Goal: Task Accomplishment & Management: Use online tool/utility

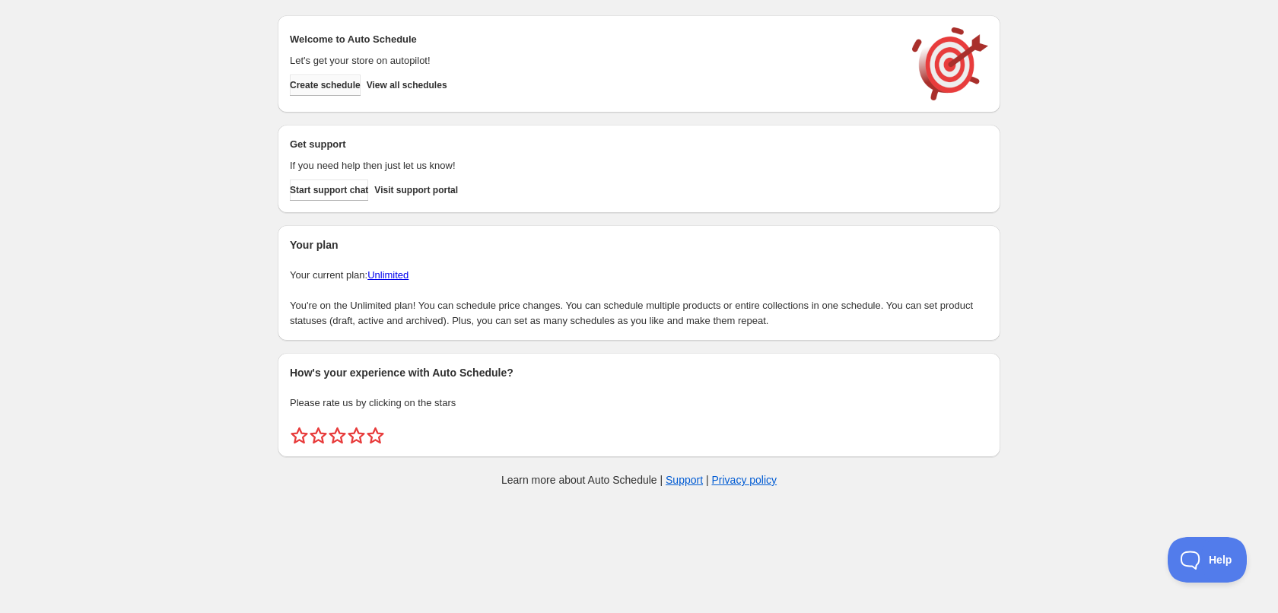
click at [322, 84] on span "Create schedule" at bounding box center [325, 85] width 71 height 12
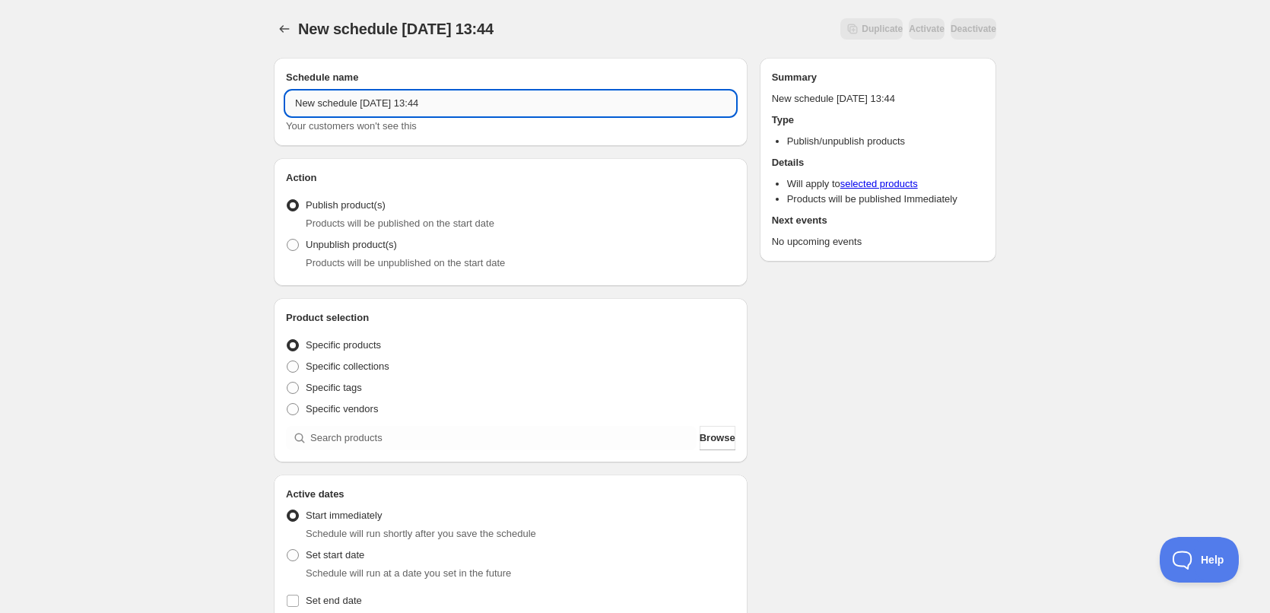
click at [494, 99] on input "New schedule [DATE] 13:44" at bounding box center [510, 103] width 449 height 24
type input "[DATE]"
click at [344, 386] on span "Specific tags" at bounding box center [334, 387] width 56 height 11
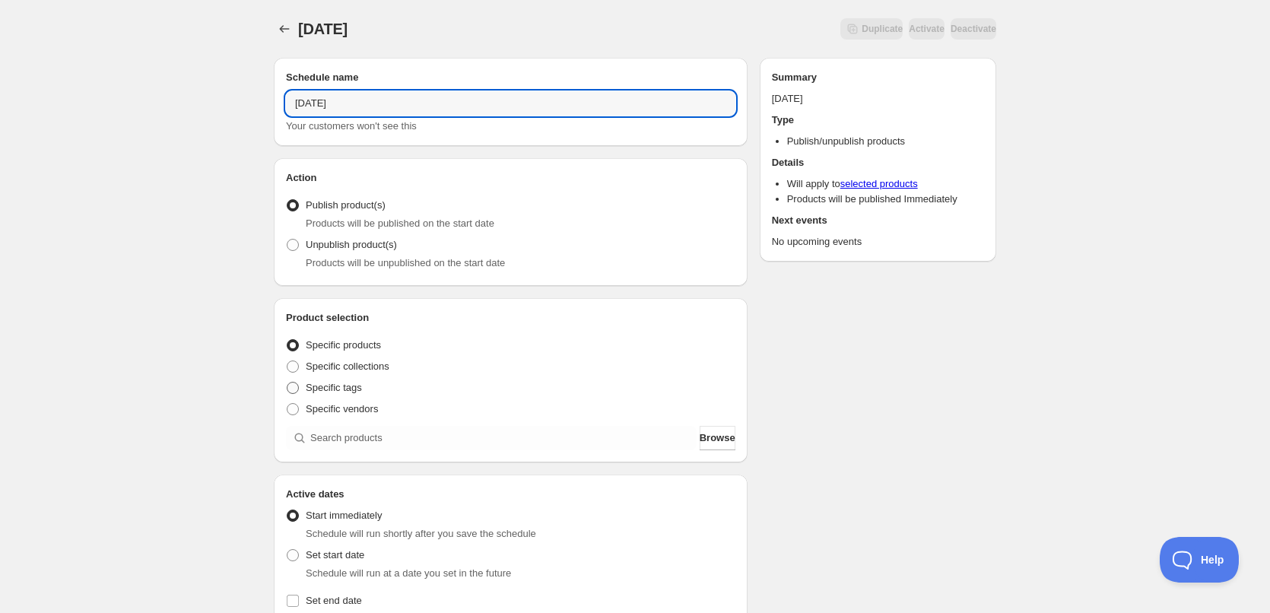
click at [287, 383] on input "Specific tags" at bounding box center [287, 382] width 1 height 1
radio input "true"
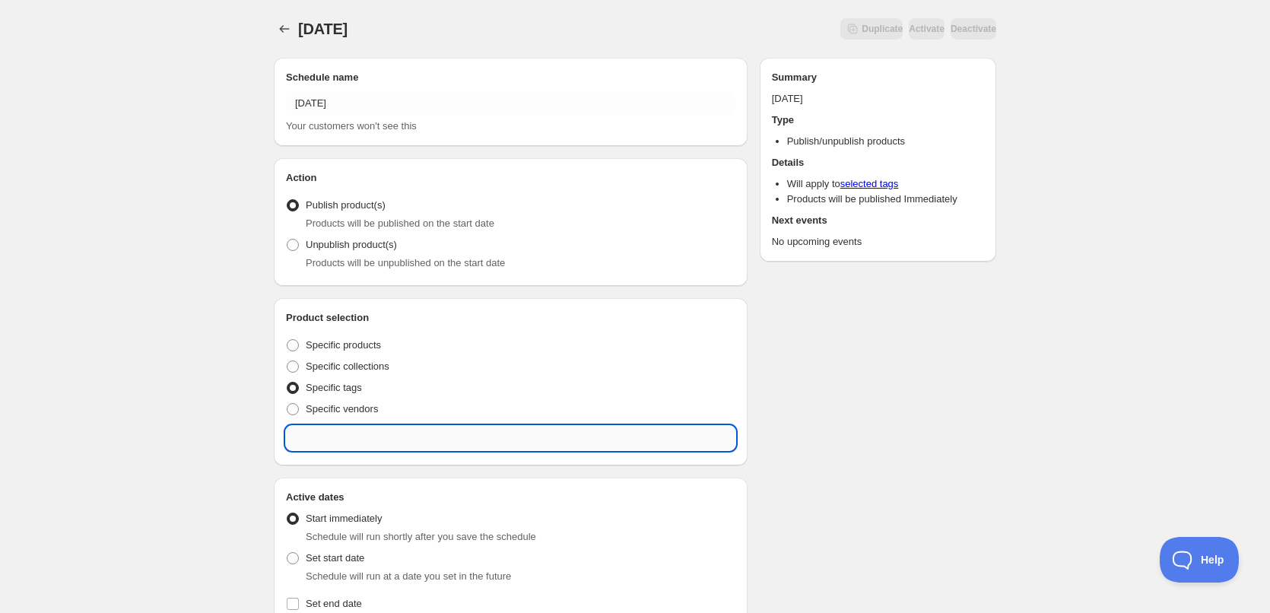
click at [373, 443] on input "text" at bounding box center [510, 438] width 449 height 24
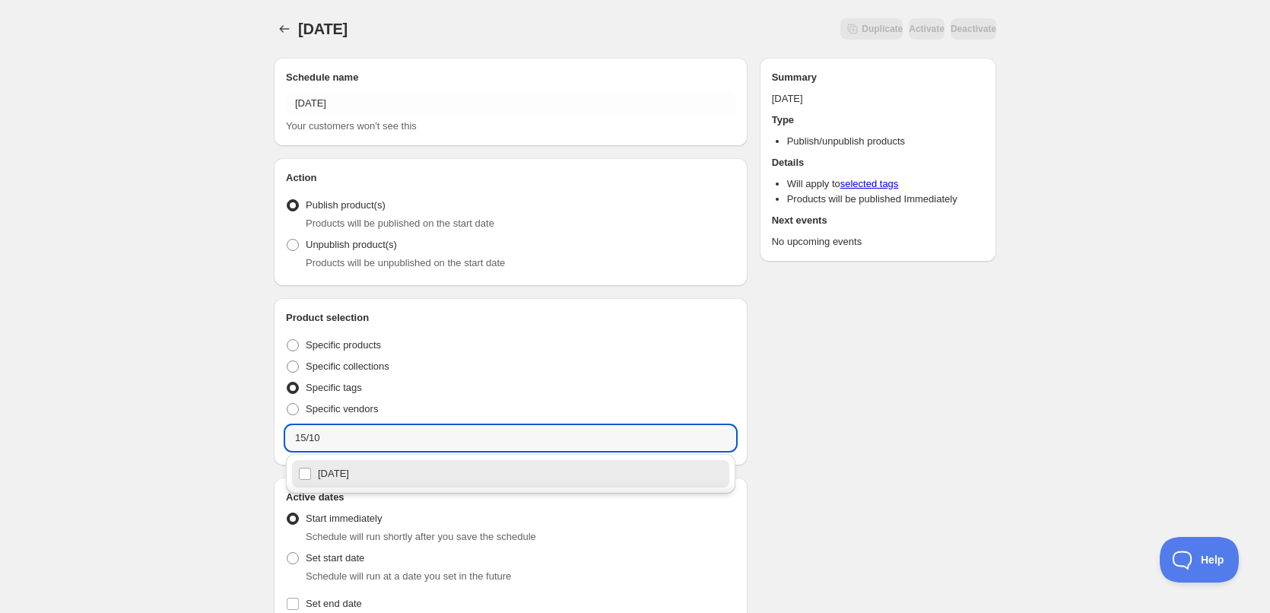
click at [352, 479] on div "[DATE]" at bounding box center [510, 473] width 425 height 21
type input "[DATE]"
checkbox input "true"
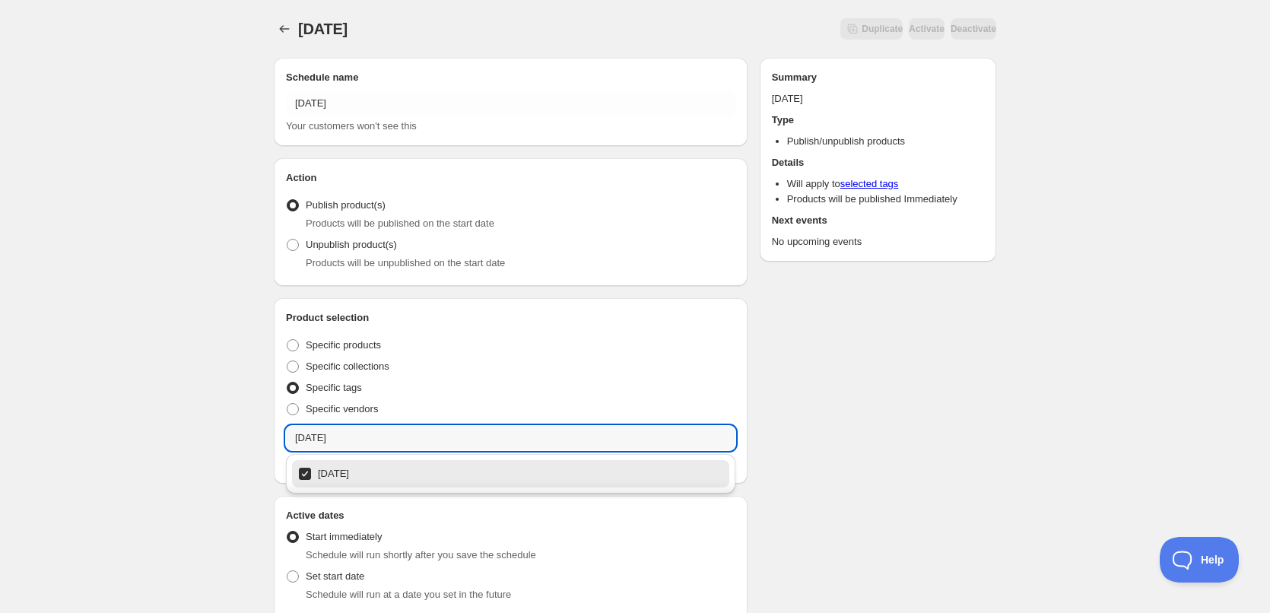
type input "[DATE]"
click at [199, 383] on div "[DATE]. This page is ready [DATE] Duplicate Activate Deactivate More actions Du…" at bounding box center [635, 590] width 1270 height 1180
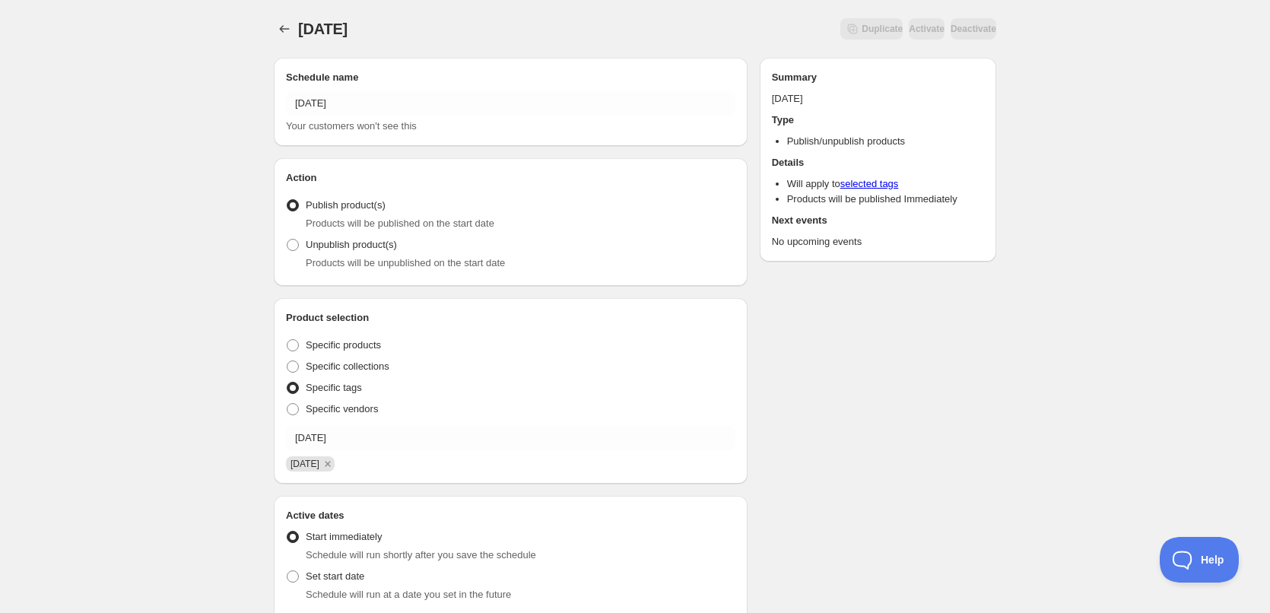
scroll to position [456, 0]
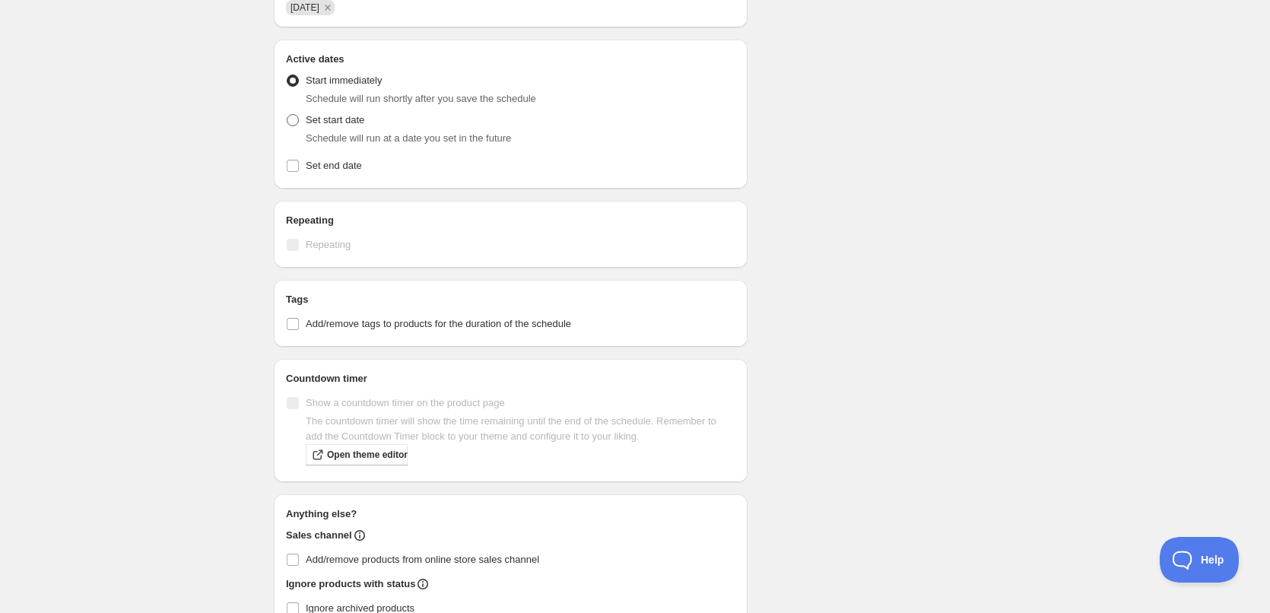
click at [332, 124] on span "Set start date" at bounding box center [335, 119] width 59 height 11
click at [287, 115] on input "Set start date" at bounding box center [287, 114] width 1 height 1
radio input "true"
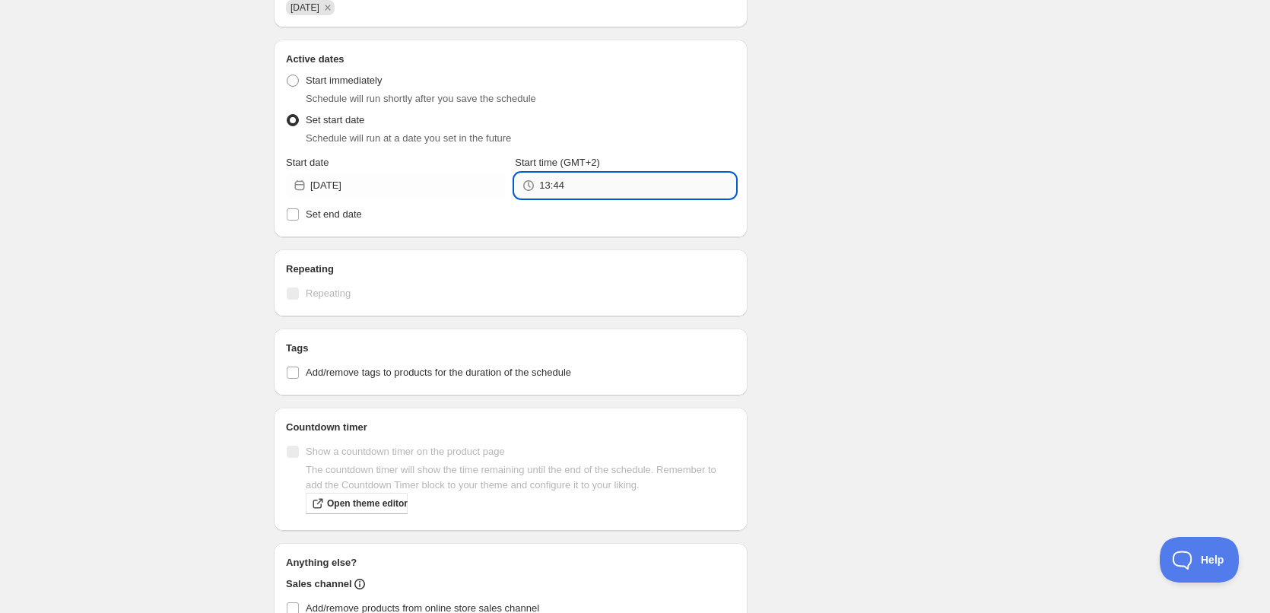
click at [559, 186] on input "13:44" at bounding box center [636, 185] width 195 height 24
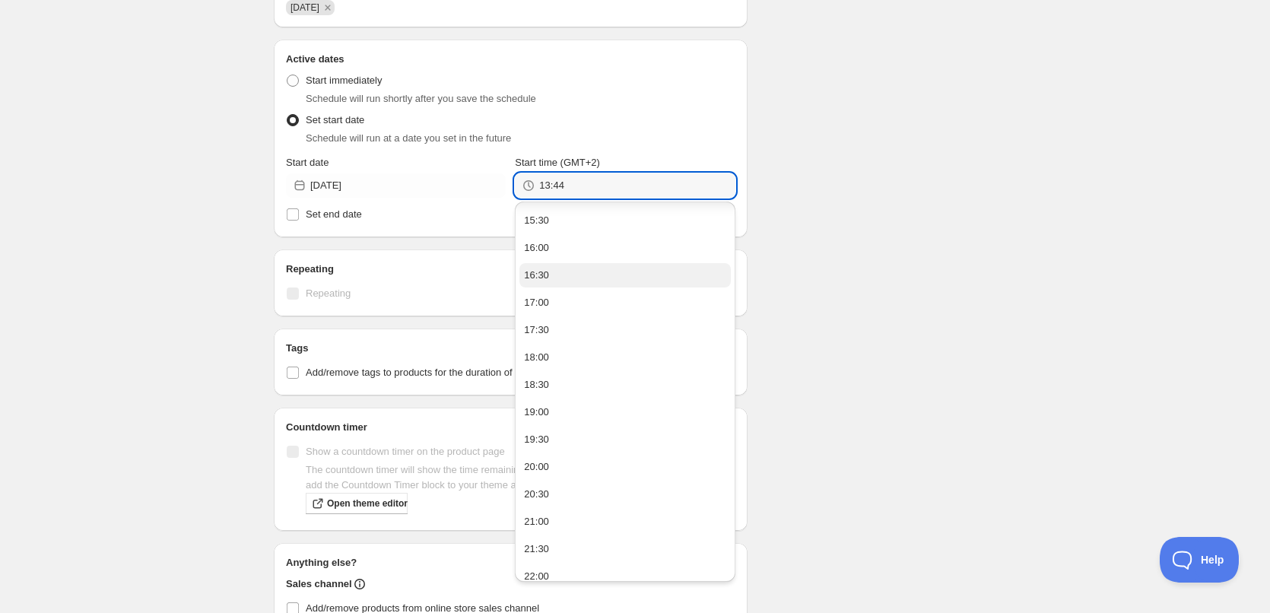
scroll to position [201, 0]
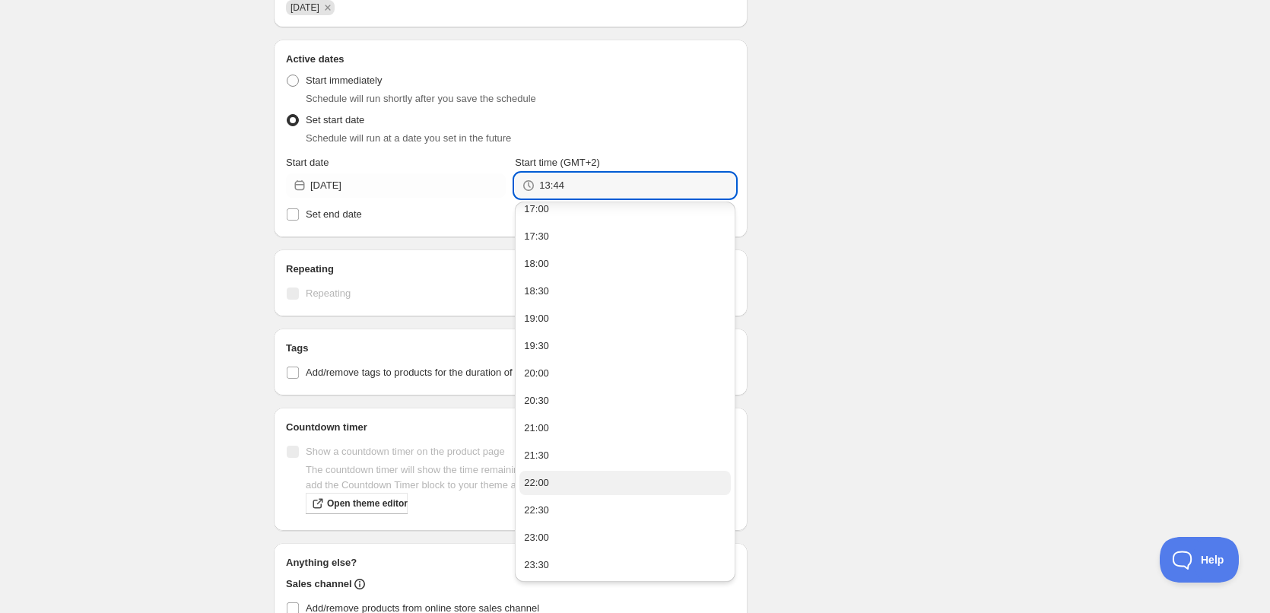
click at [554, 475] on button "22:00" at bounding box center [624, 483] width 211 height 24
type input "22:00"
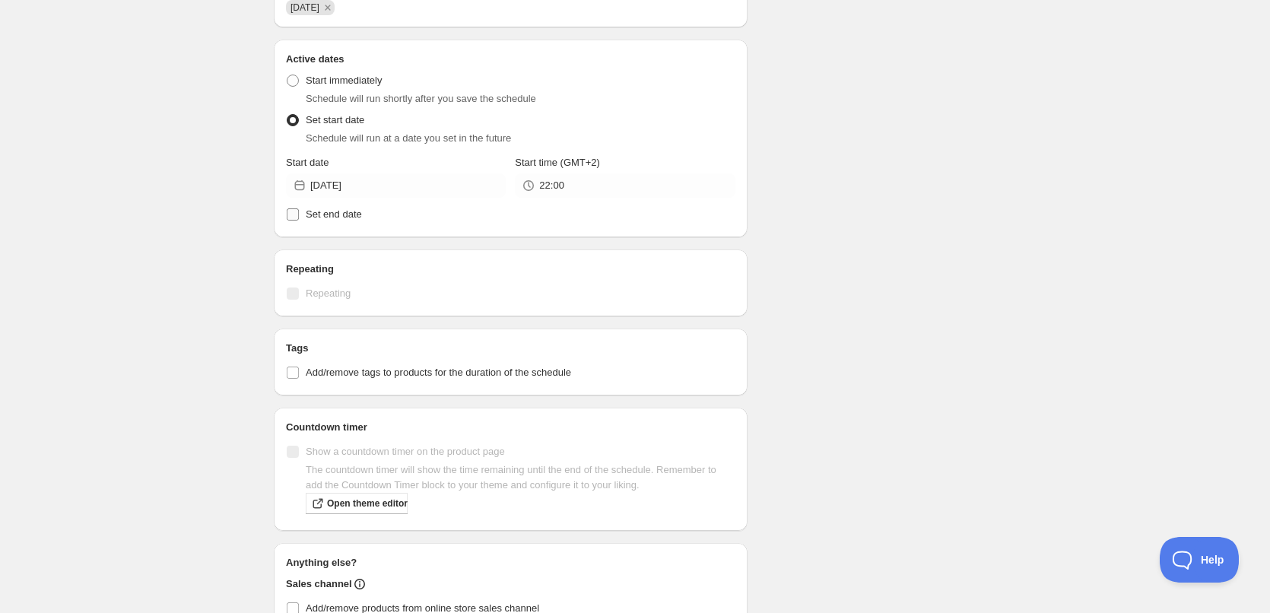
click at [343, 218] on span "Set end date" at bounding box center [334, 213] width 56 height 11
click at [299, 218] on input "Set end date" at bounding box center [293, 214] width 12 height 12
checkbox input "true"
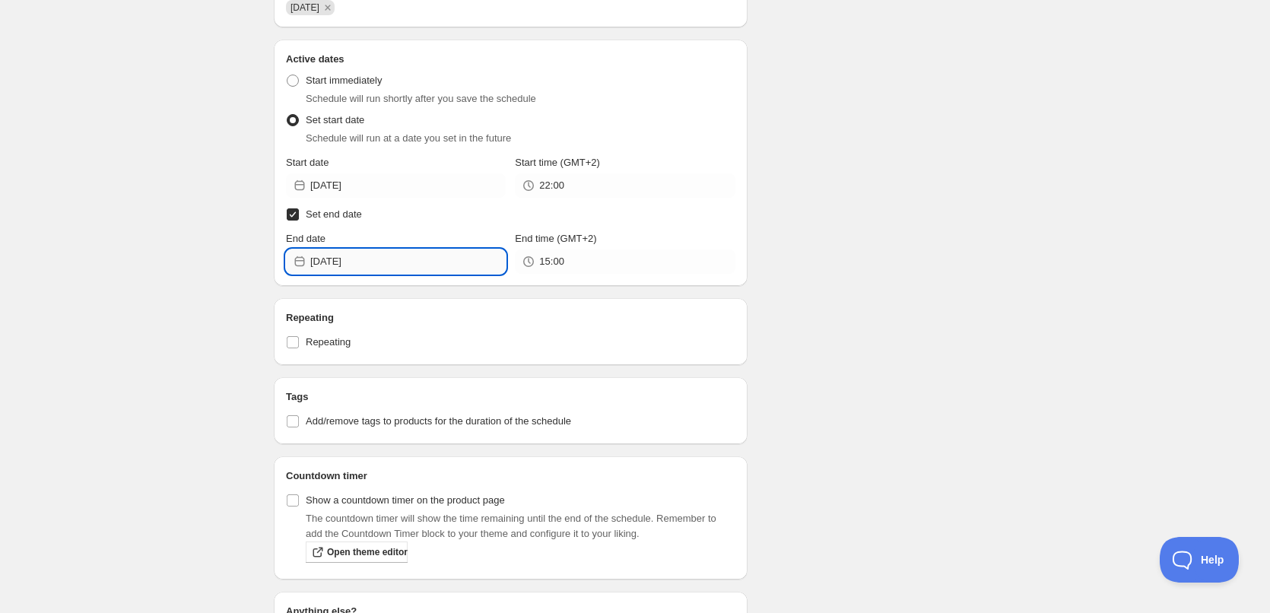
click at [442, 267] on input "[DATE]" at bounding box center [407, 261] width 195 height 24
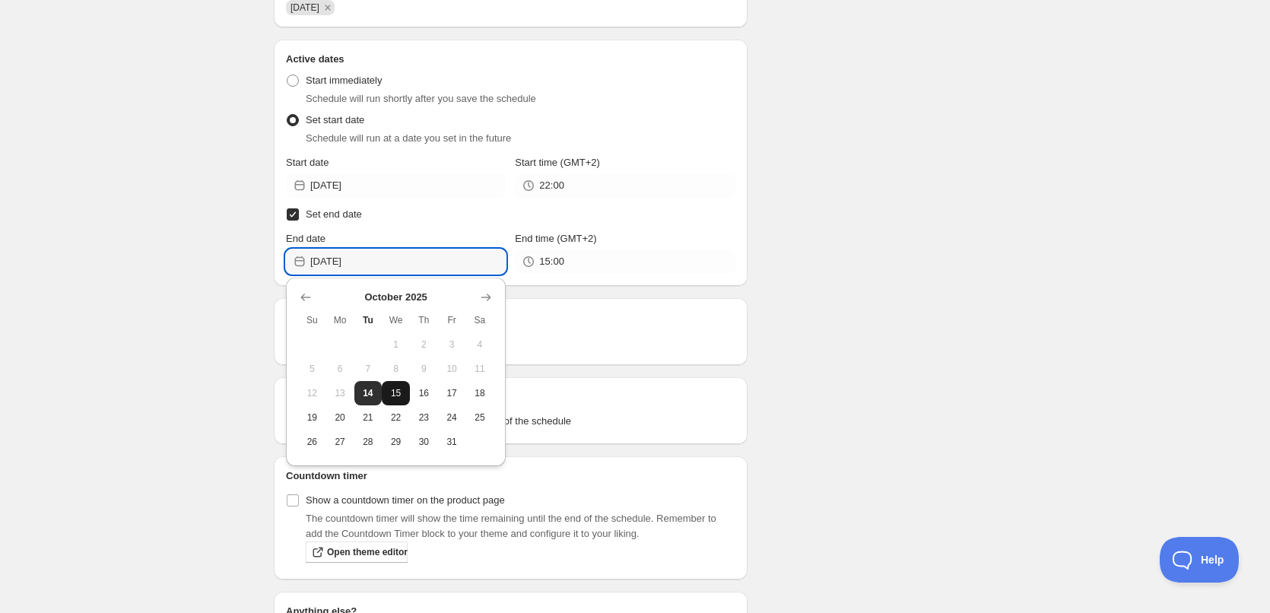
click at [399, 387] on span "15" at bounding box center [396, 393] width 16 height 12
type input "[DATE]"
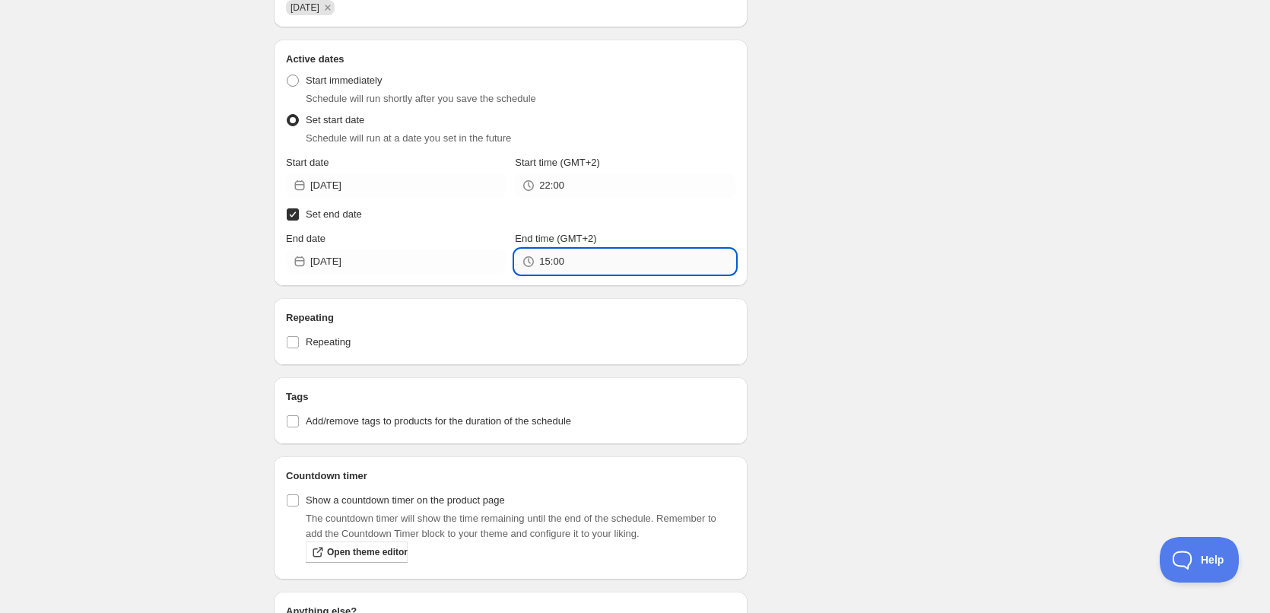
click at [580, 261] on input "15:00" at bounding box center [636, 261] width 195 height 24
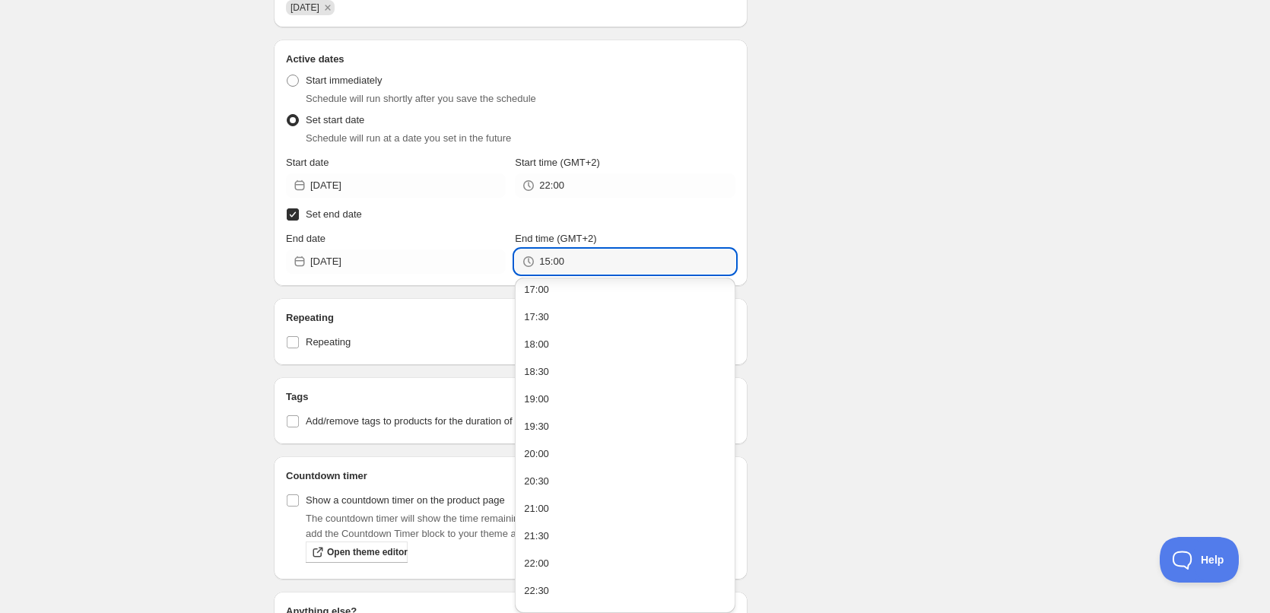
scroll to position [985, 0]
click at [573, 519] on button "22:00" at bounding box center [624, 514] width 211 height 24
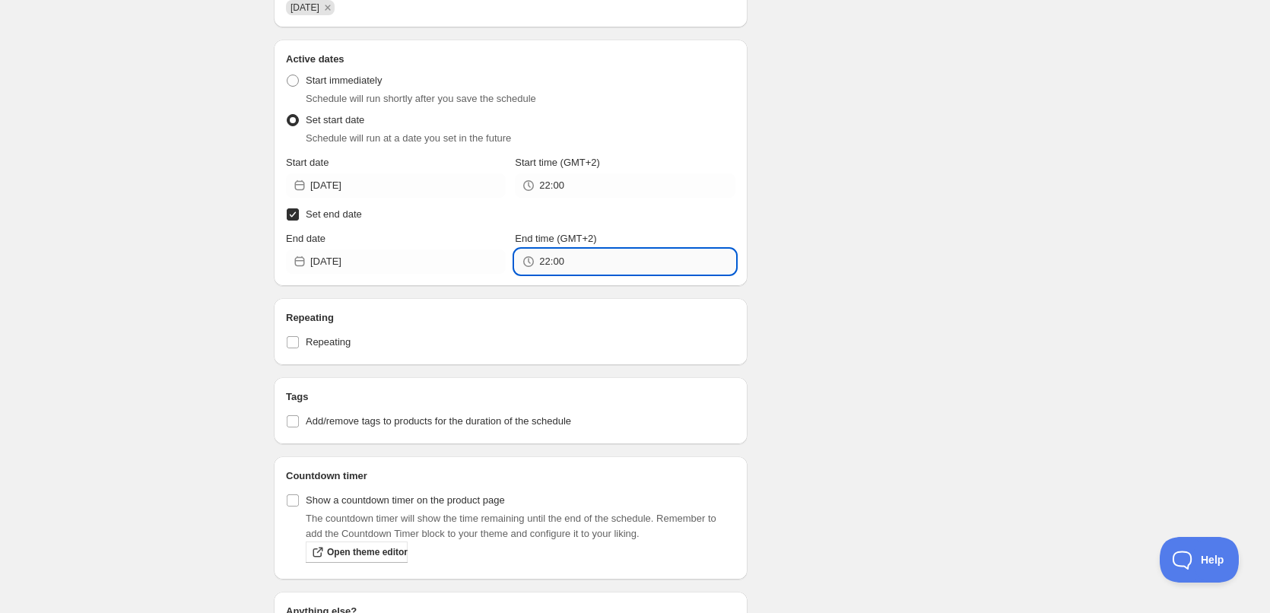
click at [557, 257] on input "22:00" at bounding box center [636, 261] width 195 height 24
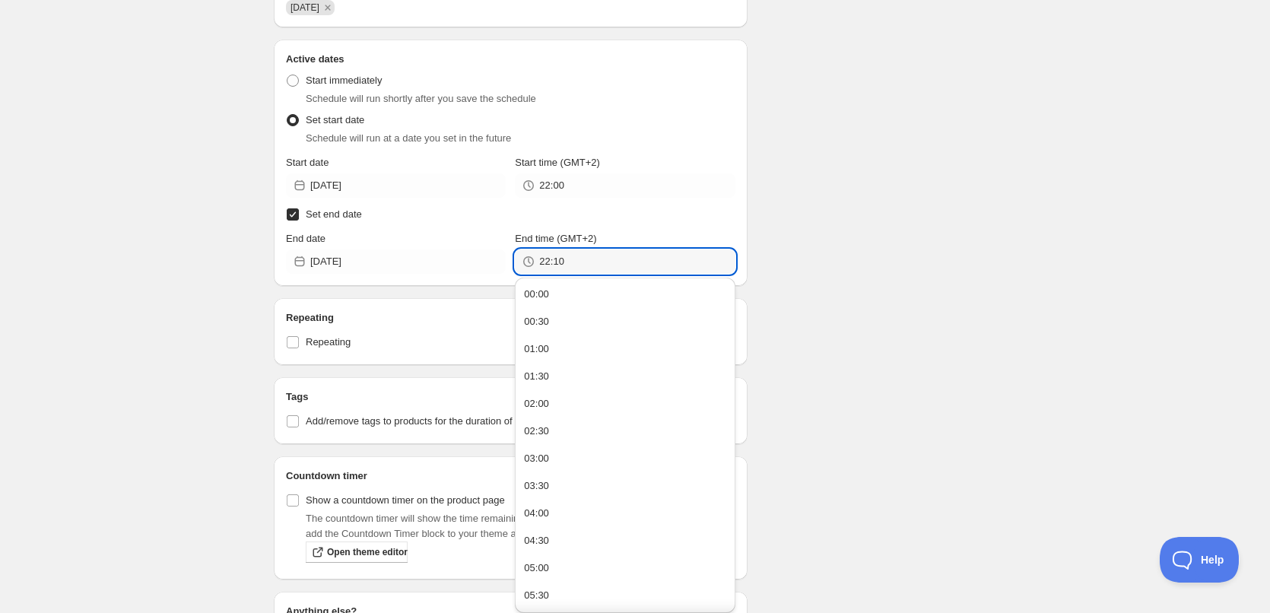
type input "22:10"
click at [881, 244] on div "Schedule name [DATE] Your customers won't see this Action Action Publish produc…" at bounding box center [629, 226] width 735 height 1275
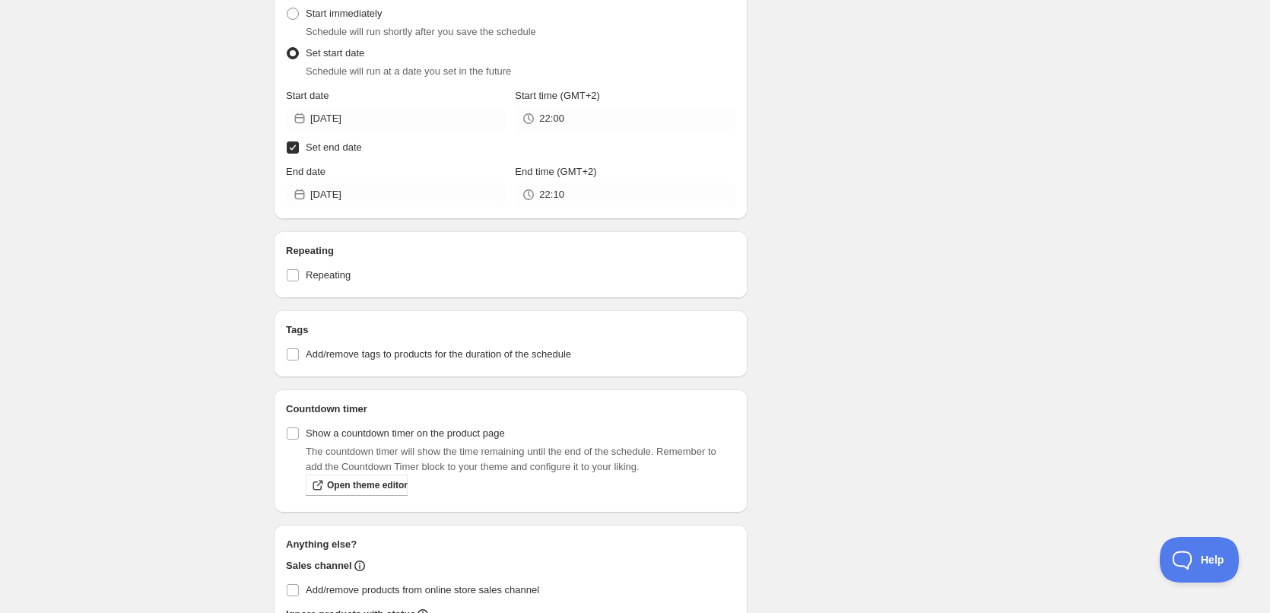
scroll to position [736, 0]
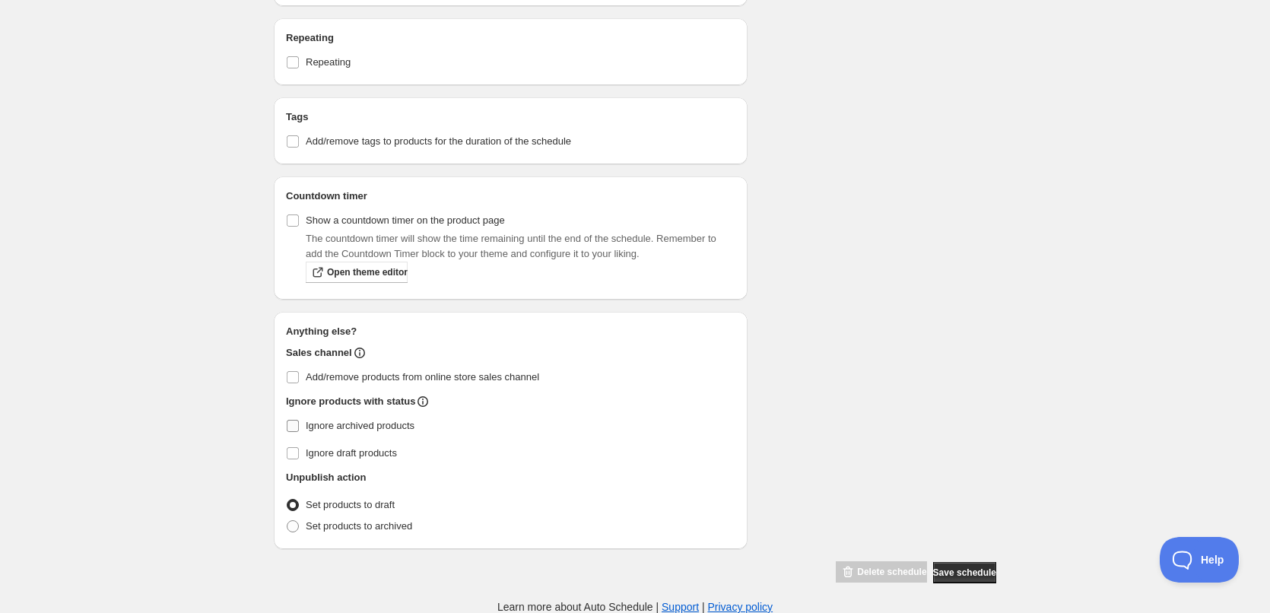
click at [319, 430] on span "Ignore archived products" at bounding box center [360, 425] width 109 height 11
click at [299, 430] on input "Ignore archived products" at bounding box center [293, 426] width 12 height 12
checkbox input "true"
click at [376, 521] on span "Set products to archived" at bounding box center [359, 525] width 106 height 11
click at [287, 521] on input "Set products to archived" at bounding box center [287, 520] width 1 height 1
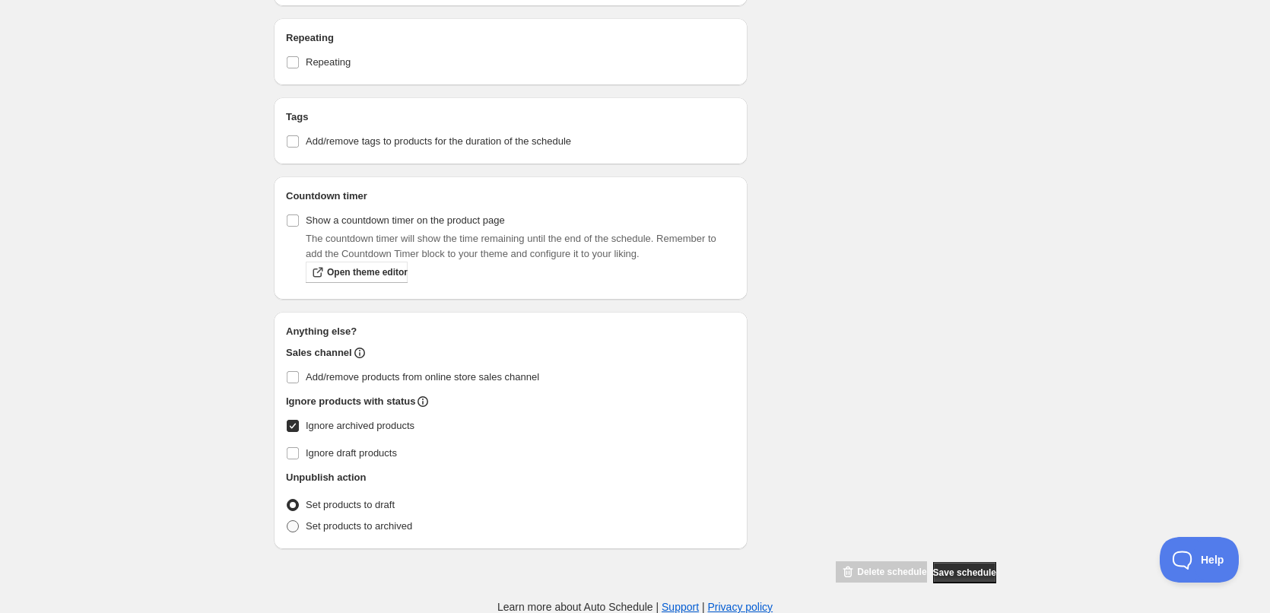
radio input "true"
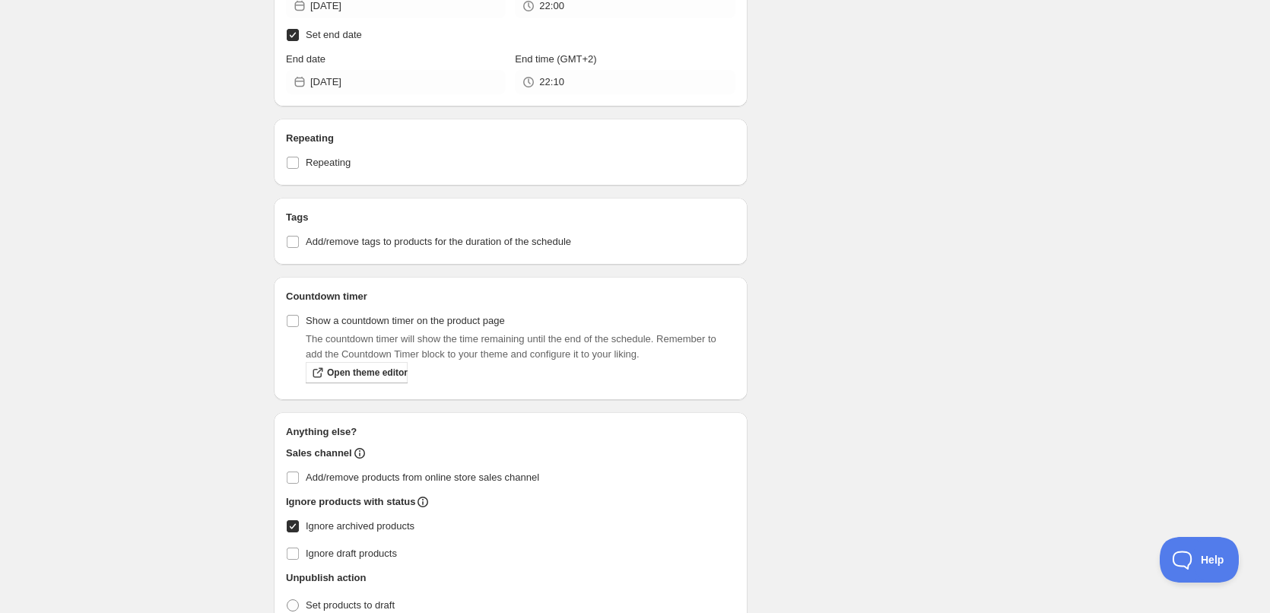
scroll to position [648, 0]
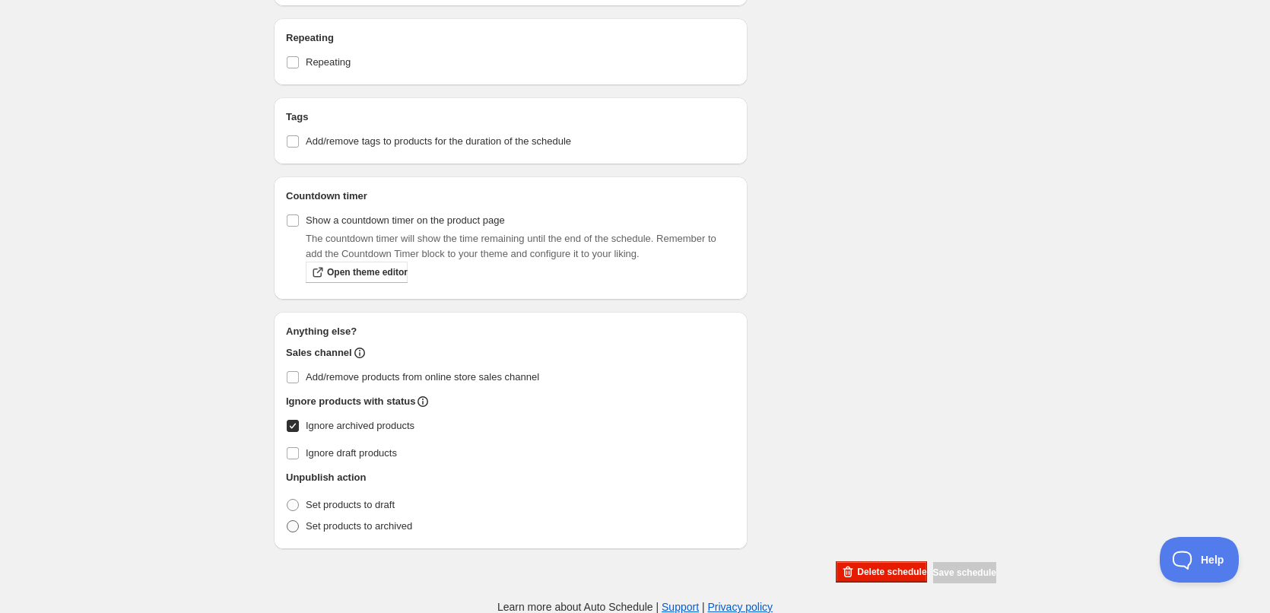
click at [291, 526] on span at bounding box center [293, 526] width 12 height 12
click at [287, 521] on input "Set products to archived" at bounding box center [287, 520] width 1 height 1
radio input "true"
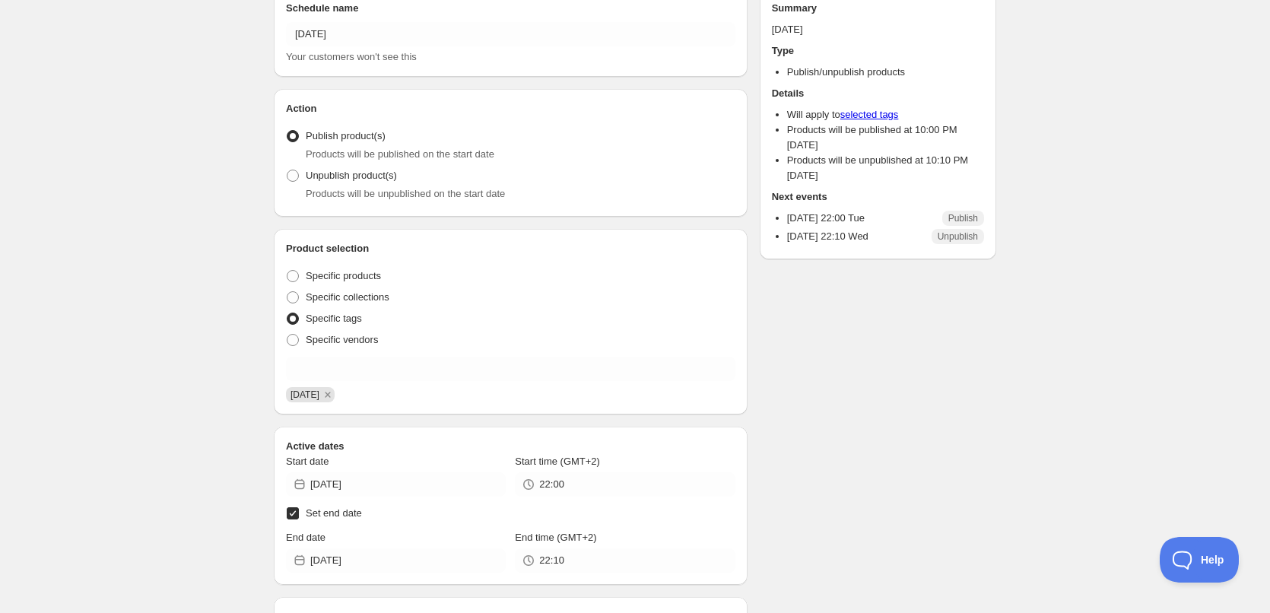
scroll to position [0, 0]
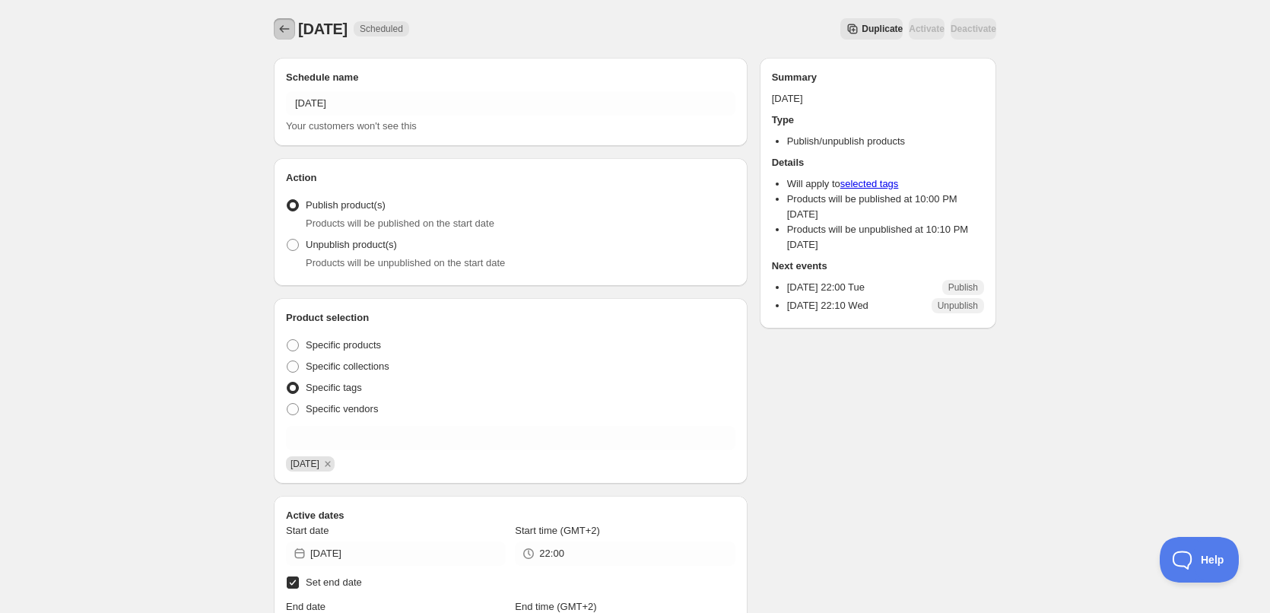
click at [291, 30] on icon "Schedules" at bounding box center [284, 28] width 15 height 15
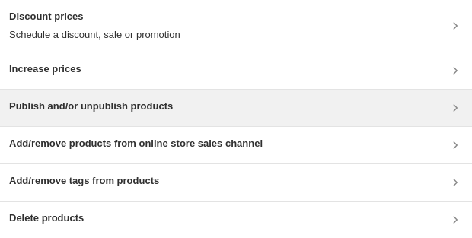
click at [71, 117] on div "Publish and/or unpublish products" at bounding box center [236, 108] width 472 height 37
